Goal: Transaction & Acquisition: Purchase product/service

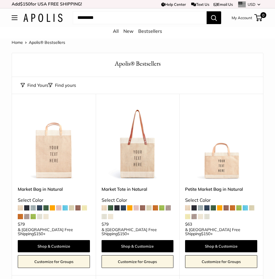
click at [208, 206] on span at bounding box center [206, 208] width 5 height 5
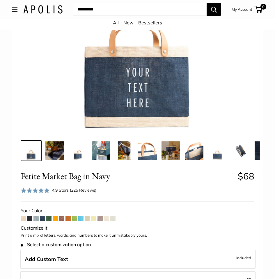
scroll to position [58, 0]
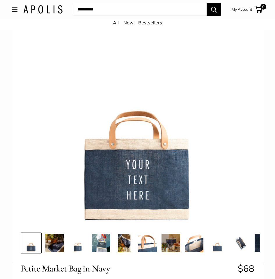
click at [103, 245] on img at bounding box center [101, 243] width 19 height 19
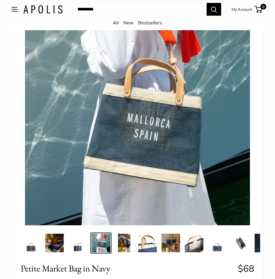
click at [127, 242] on img at bounding box center [124, 243] width 19 height 19
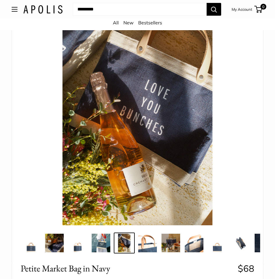
click at [187, 246] on img at bounding box center [194, 243] width 19 height 19
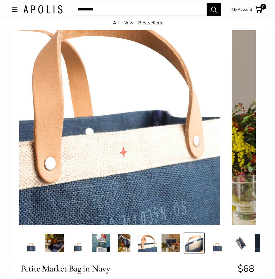
scroll to position [0, 52]
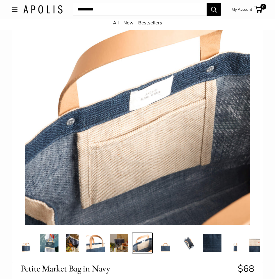
click at [167, 249] on img at bounding box center [165, 243] width 19 height 19
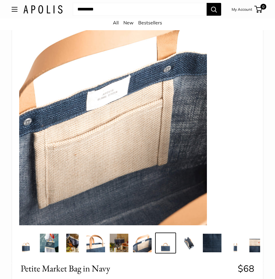
scroll to position [0, 75]
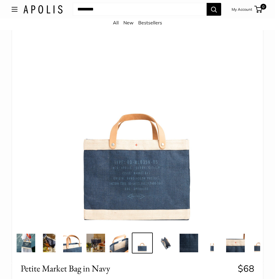
click at [234, 251] on img at bounding box center [235, 243] width 19 height 19
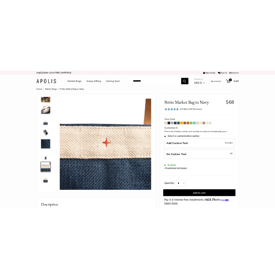
scroll to position [154, 0]
